Goal: Task Accomplishment & Management: Complete application form

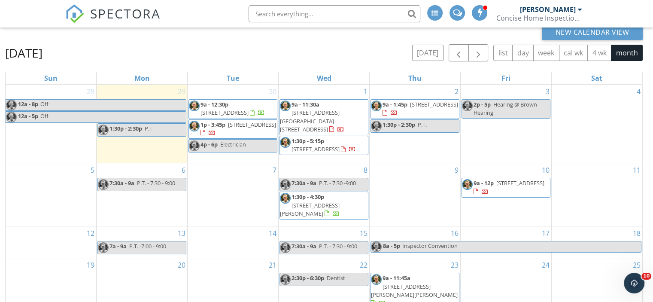
drag, startPoint x: 136, startPoint y: 2, endPoint x: 651, endPoint y: 18, distance: 514.4
click at [150, 5] on div "SPECTORA" at bounding box center [112, 13] width 95 height 27
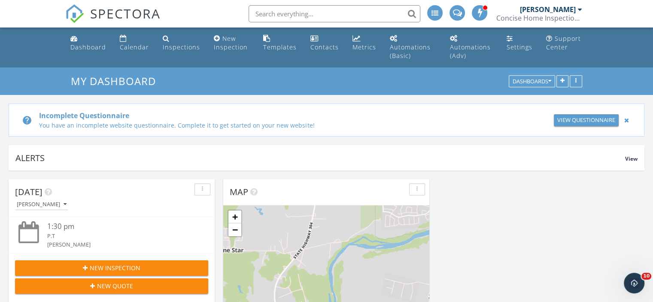
scroll to position [4, 4]
click at [133, 47] on div "Calendar" at bounding box center [134, 47] width 29 height 8
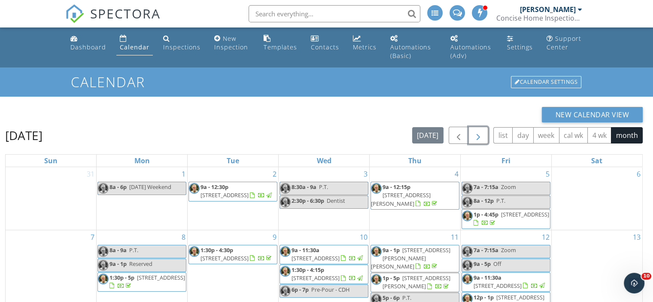
click at [476, 132] on span "button" at bounding box center [478, 135] width 10 height 10
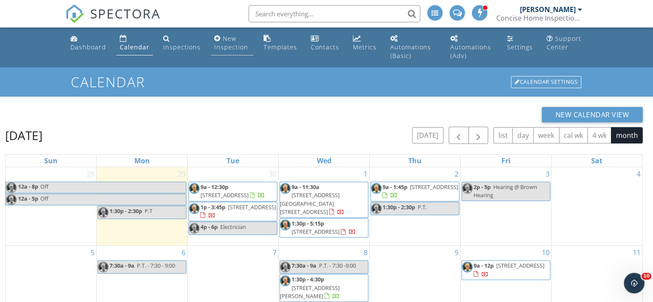
click at [225, 41] on div "New Inspection" at bounding box center [231, 42] width 34 height 17
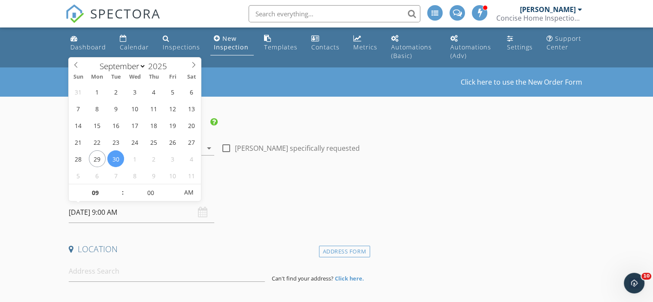
click at [102, 212] on input "09/30/2025 9:00 AM" at bounding box center [141, 212] width 145 height 21
select select "9"
type input "10/03/2025 9:00 AM"
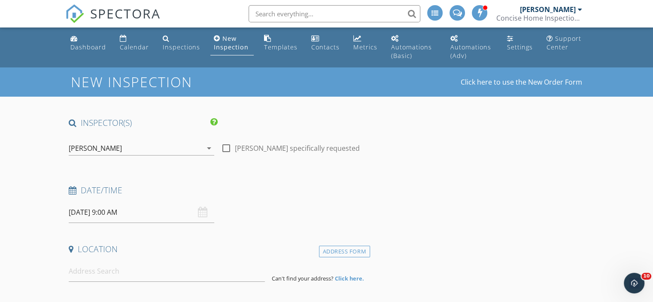
click at [294, 190] on h4 "Date/Time" at bounding box center [218, 190] width 298 height 11
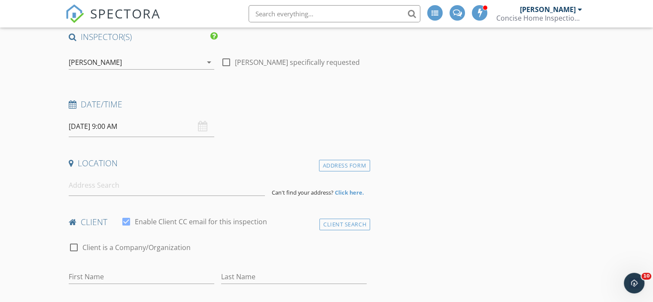
scroll to position [96, 0]
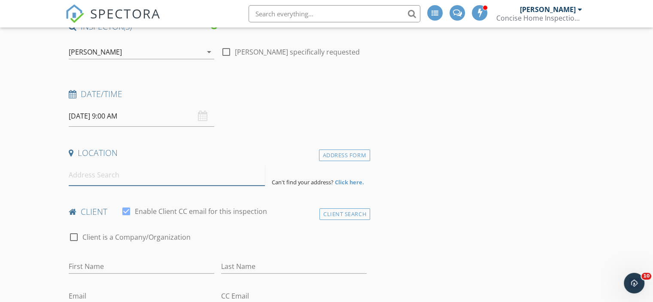
click at [106, 171] on input at bounding box center [167, 174] width 196 height 21
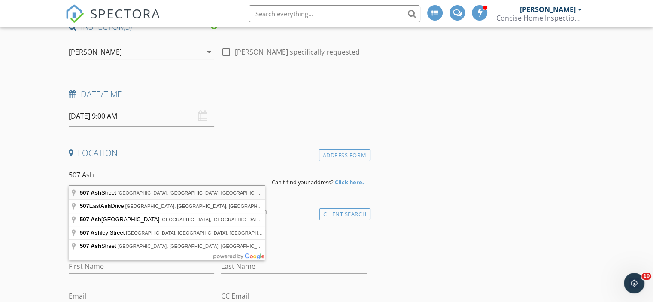
type input "507 Ash Street, Smithville, TX, USA"
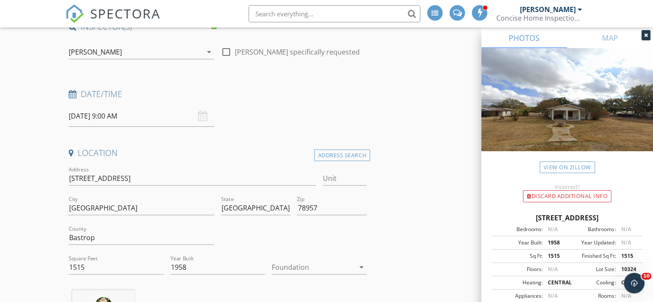
click at [362, 266] on icon "arrow_drop_down" at bounding box center [361, 267] width 10 height 10
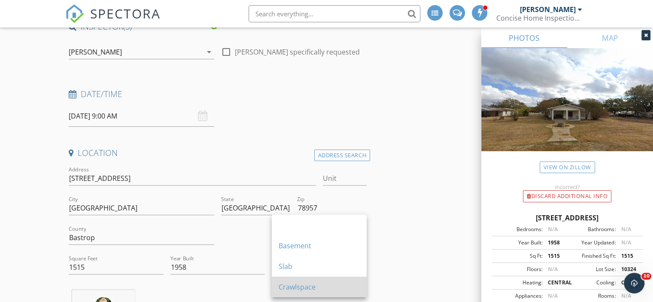
click at [297, 285] on div "Crawlspace" at bounding box center [319, 287] width 81 height 10
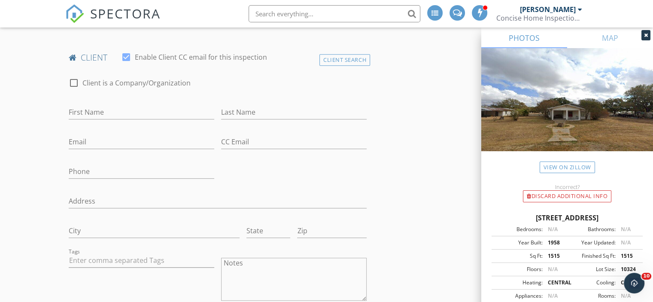
scroll to position [428, 0]
click at [83, 107] on input "First Name" at bounding box center [141, 110] width 145 height 14
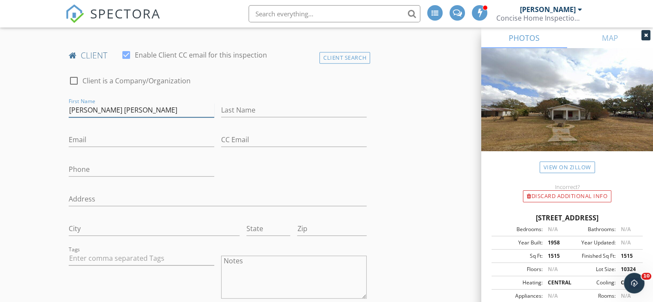
type input "Wendy Ann"
click at [239, 106] on input "Last Name" at bounding box center [293, 110] width 145 height 14
type input "Corbett"
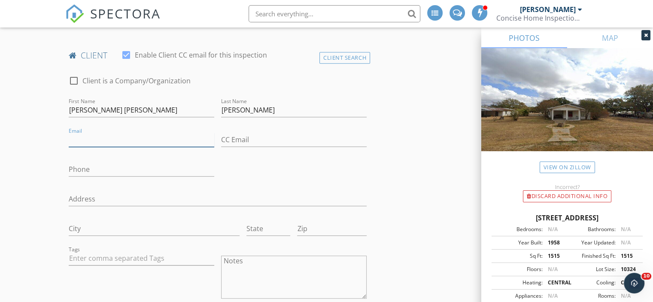
click at [86, 138] on input "Email" at bounding box center [141, 140] width 145 height 14
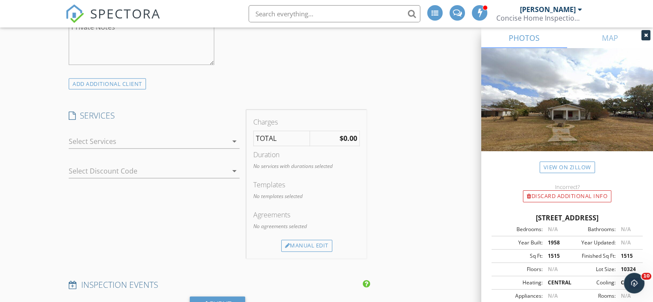
scroll to position [730, 0]
type input "[EMAIL_ADDRESS][DOMAIN_NAME]"
click at [233, 136] on icon "arrow_drop_down" at bounding box center [234, 139] width 10 height 10
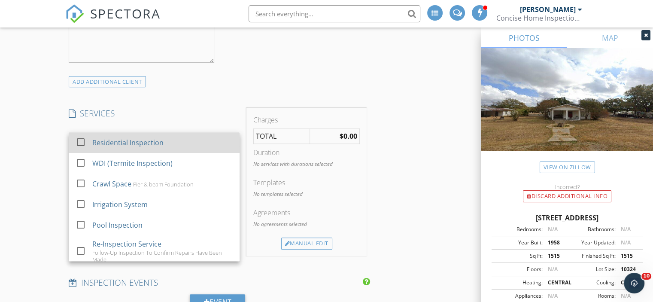
click at [82, 136] on div at bounding box center [80, 141] width 15 height 15
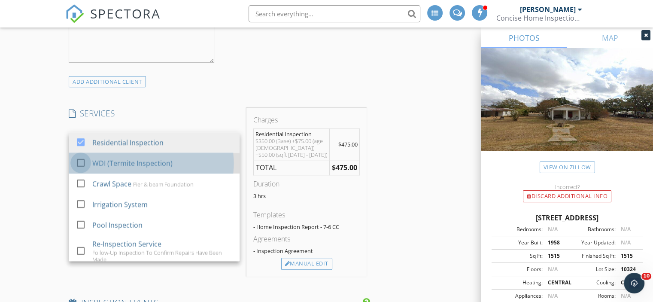
click at [79, 158] on div at bounding box center [80, 162] width 15 height 15
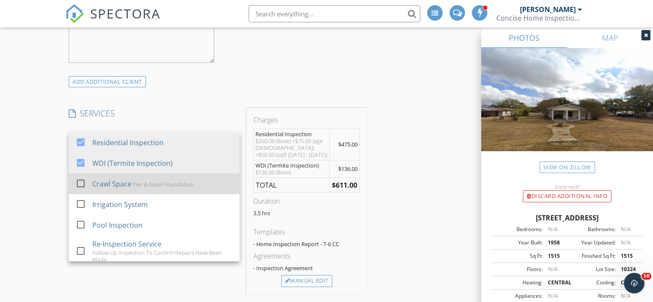
click at [79, 178] on div at bounding box center [80, 183] width 15 height 15
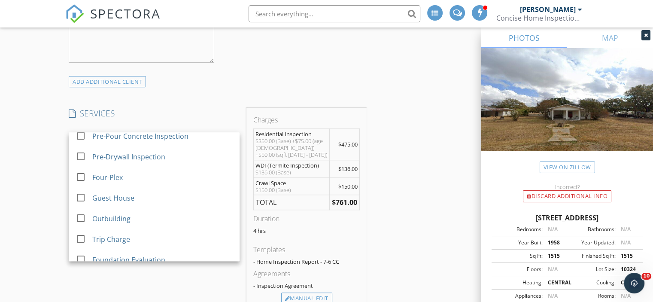
scroll to position [145, 0]
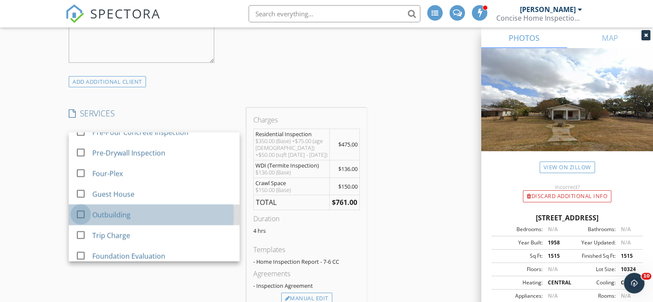
click at [77, 209] on div at bounding box center [80, 213] width 15 height 15
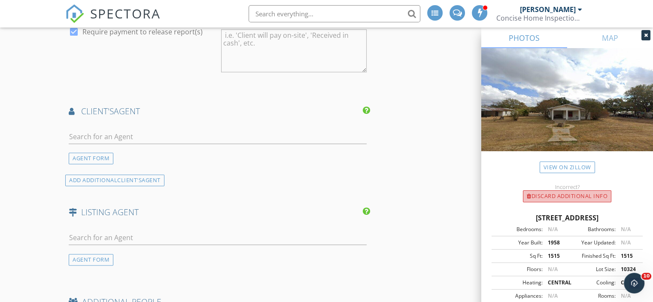
scroll to position [1141, 0]
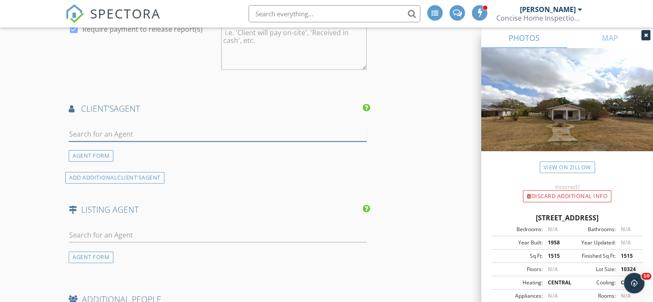
click at [78, 132] on input "text" at bounding box center [218, 134] width 298 height 14
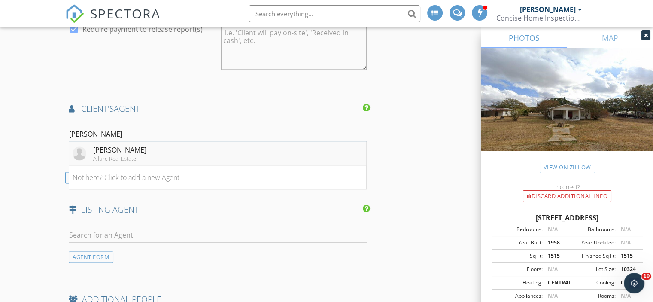
type input "monica"
click at [96, 147] on div "[PERSON_NAME]" at bounding box center [119, 150] width 53 height 10
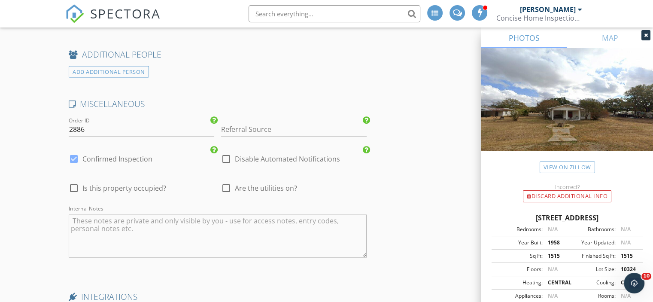
scroll to position [1627, 0]
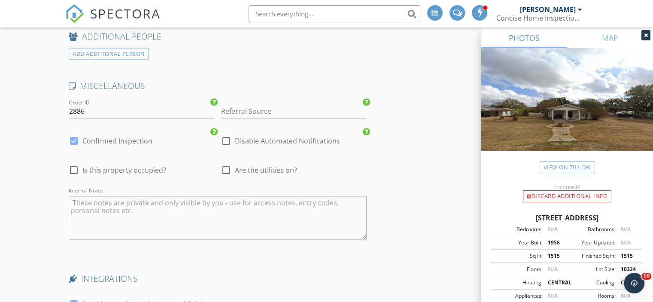
click at [225, 164] on div at bounding box center [226, 169] width 15 height 15
checkbox input "true"
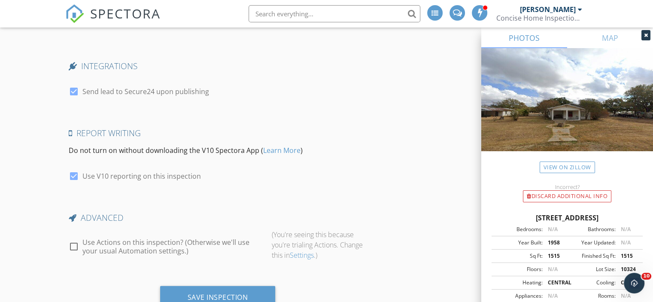
scroll to position [1868, 0]
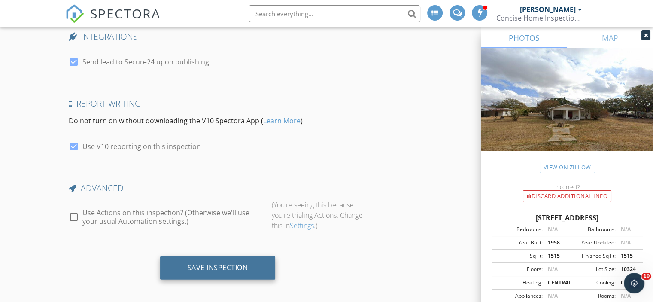
click at [214, 263] on div "Save Inspection" at bounding box center [218, 267] width 61 height 9
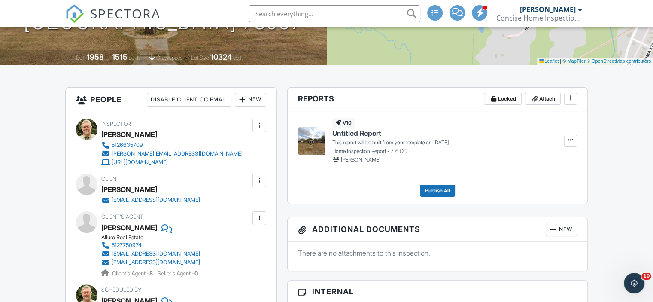
scroll to position [176, 0]
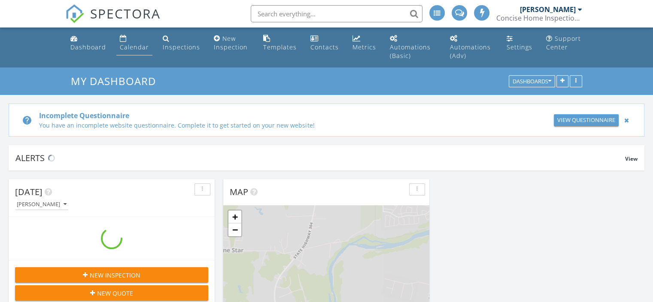
scroll to position [794, 666]
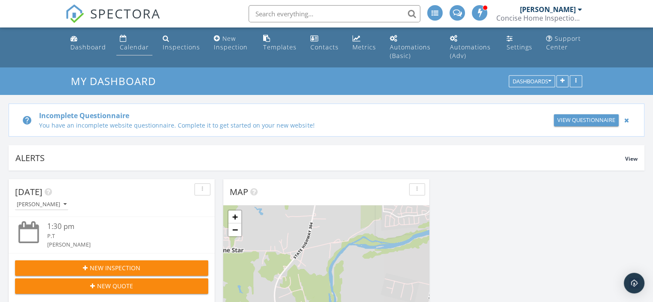
click at [127, 46] on div "Calendar" at bounding box center [134, 47] width 29 height 8
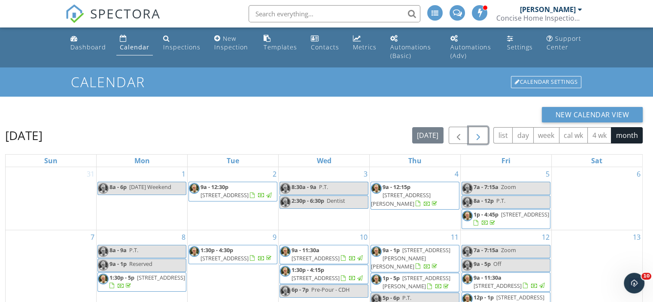
click at [477, 134] on span "button" at bounding box center [478, 135] width 10 height 10
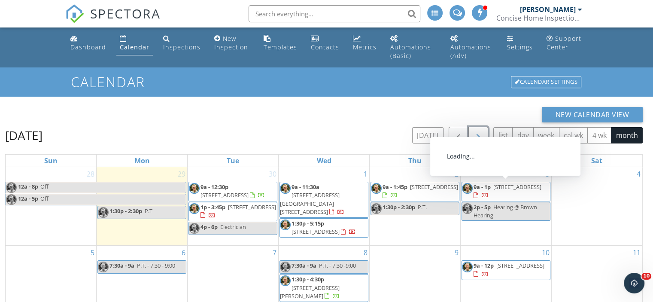
click at [499, 187] on span "507 Ash St, Smithville 78957" at bounding box center [517, 187] width 48 height 8
